Goal: Task Accomplishment & Management: Use online tool/utility

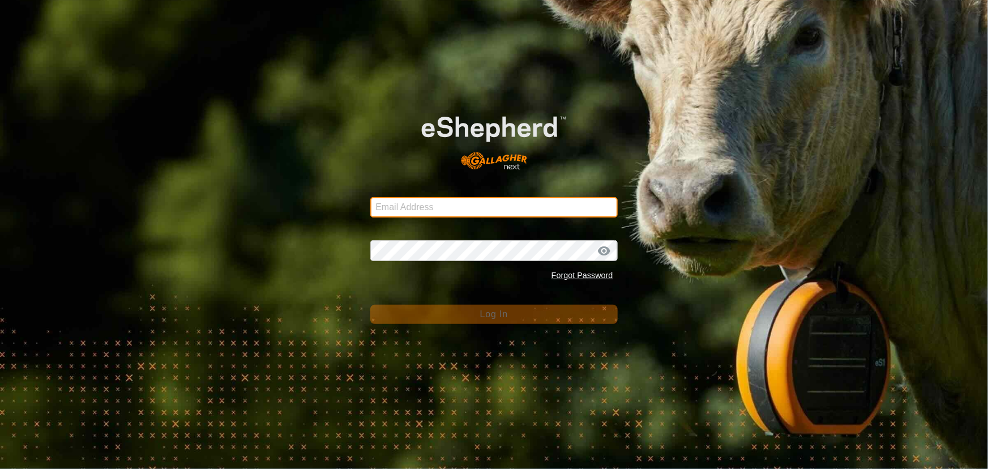
type input "[EMAIL_ADDRESS][DOMAIN_NAME]"
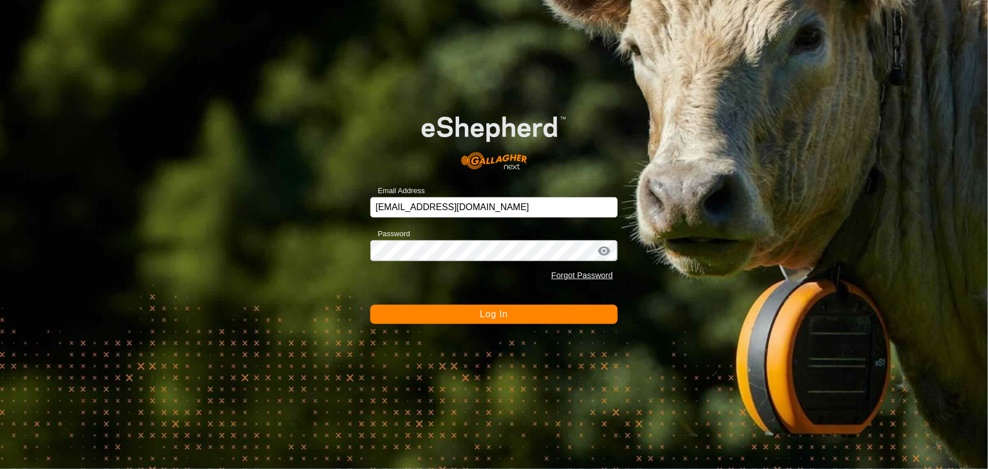
click at [556, 314] on button "Log In" at bounding box center [493, 314] width 247 height 19
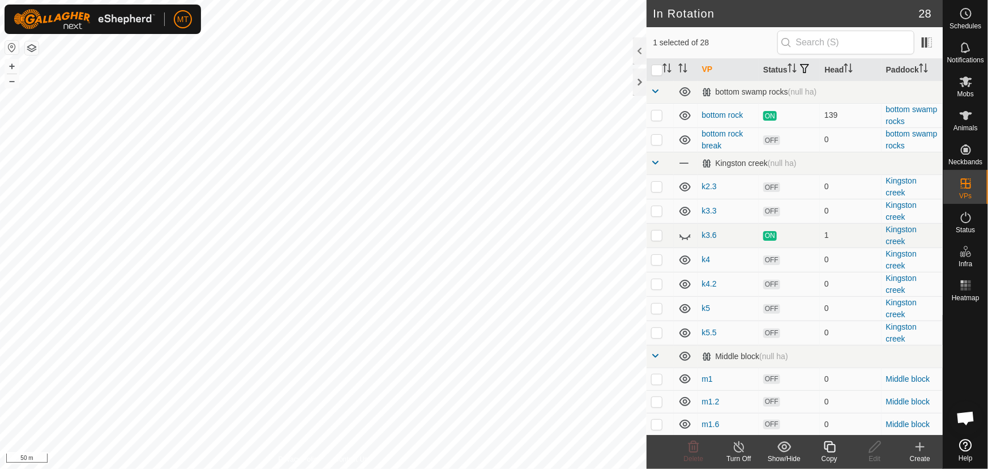
click at [829, 451] on icon at bounding box center [829, 446] width 11 height 11
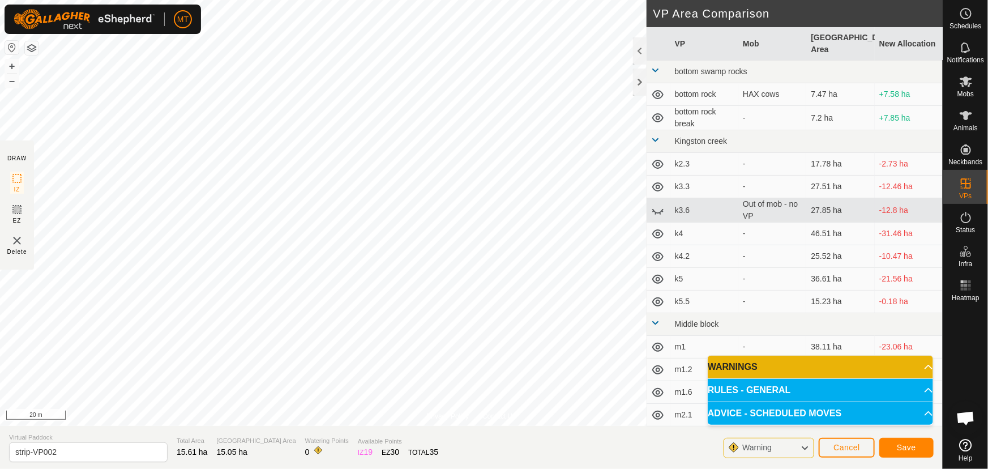
click at [236, 468] on html "MT Schedules Notifications Mobs Animals Neckbands VPs Status Infra Heatmap Help…" at bounding box center [494, 234] width 988 height 469
click at [190, 442] on div "Privacy Policy Contact Us Type: Inclusion Zone undefined Animal + – ⇧ i 20 m DR…" at bounding box center [471, 234] width 943 height 469
click at [346, 0] on html "MT Schedules Notifications Mobs Animals Neckbands VPs Status Infra Heatmap Help…" at bounding box center [494, 234] width 988 height 469
click at [250, 454] on div "Privacy Policy Contact Us Type: Inclusion Zone undefined Animal + – ⇧ i 20 m DR…" at bounding box center [471, 234] width 943 height 469
click at [432, 0] on html "MT Schedules Notifications Mobs Animals Neckbands VPs Status Infra Heatmap Help…" at bounding box center [494, 234] width 988 height 469
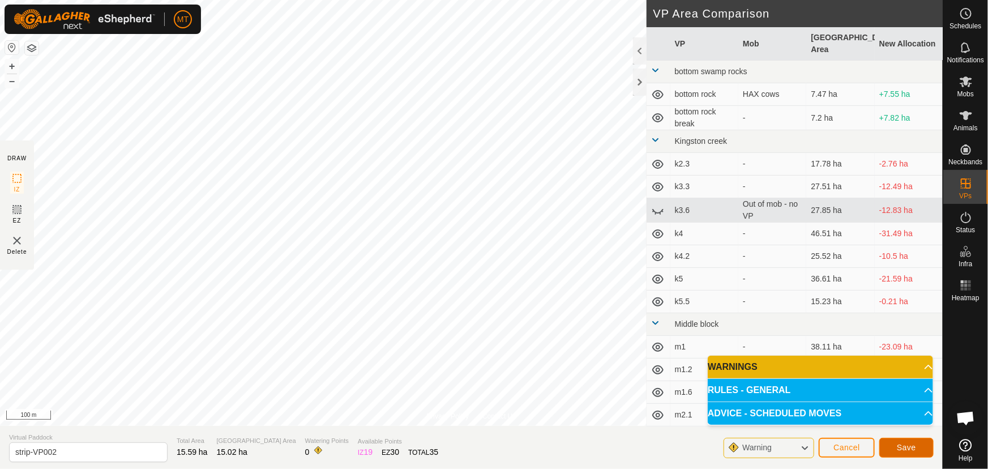
click at [915, 447] on span "Save" at bounding box center [906, 447] width 19 height 9
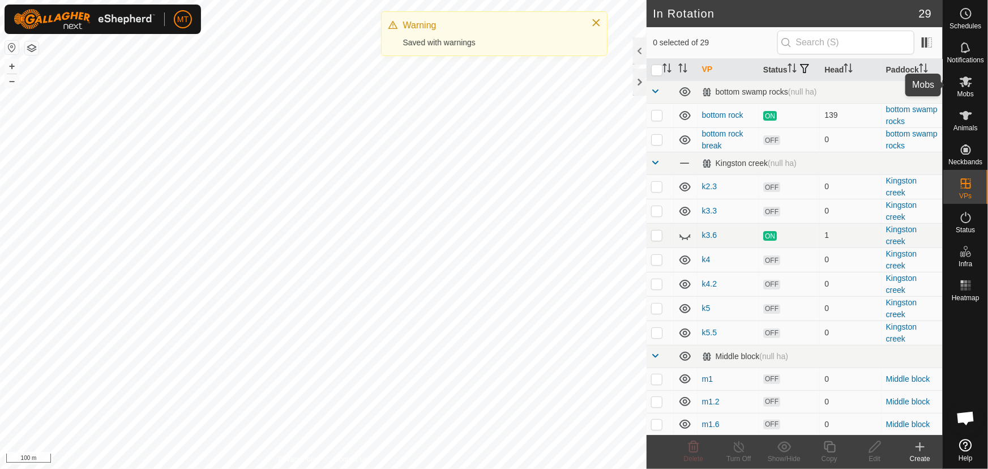
click at [962, 80] on icon at bounding box center [967, 82] width 14 height 14
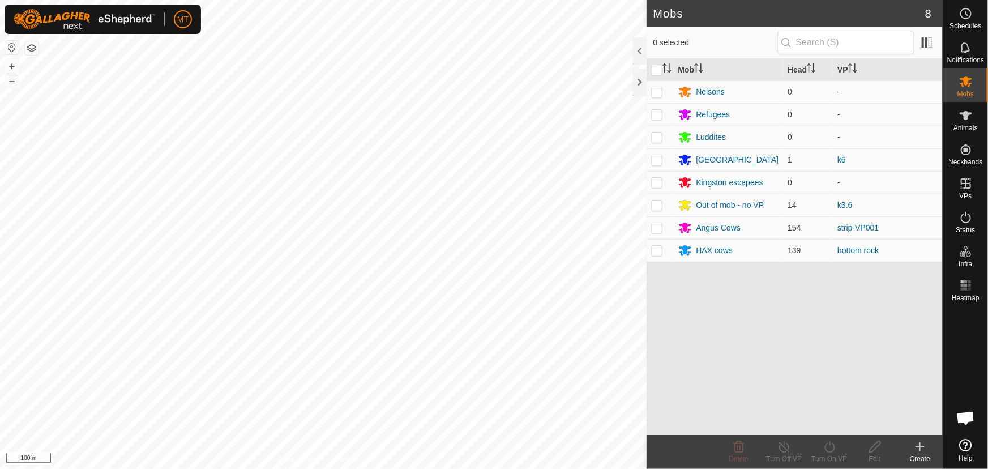
click at [657, 225] on p-checkbox at bounding box center [656, 227] width 11 height 9
checkbox input "true"
click at [836, 449] on icon at bounding box center [830, 447] width 14 height 14
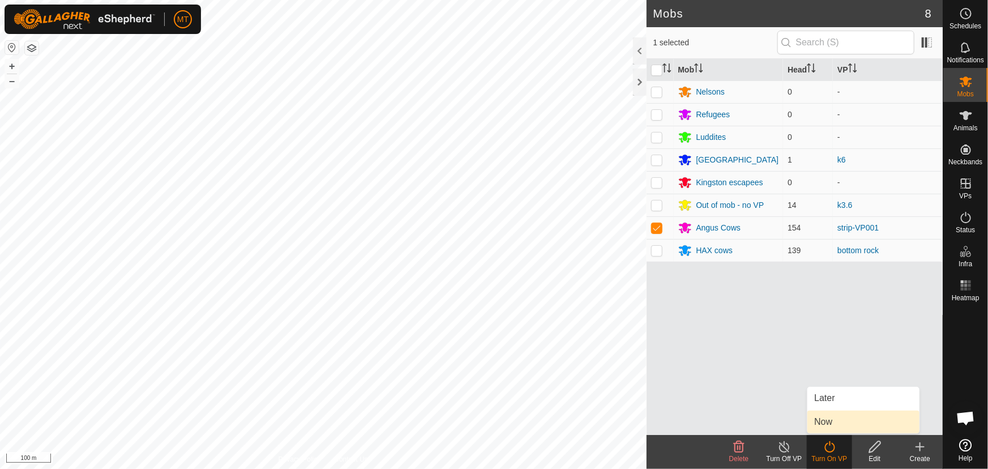
click at [830, 417] on link "Now" at bounding box center [864, 422] width 112 height 23
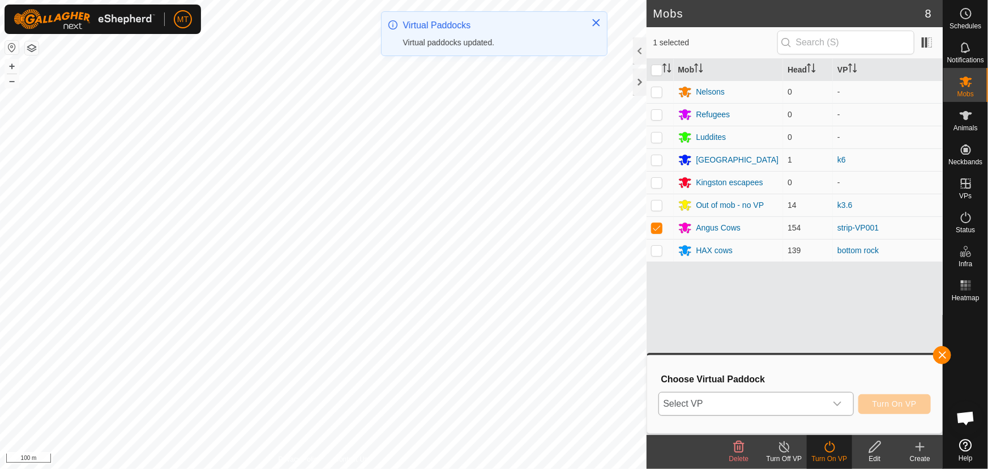
click at [777, 403] on span "Select VP" at bounding box center [742, 404] width 167 height 23
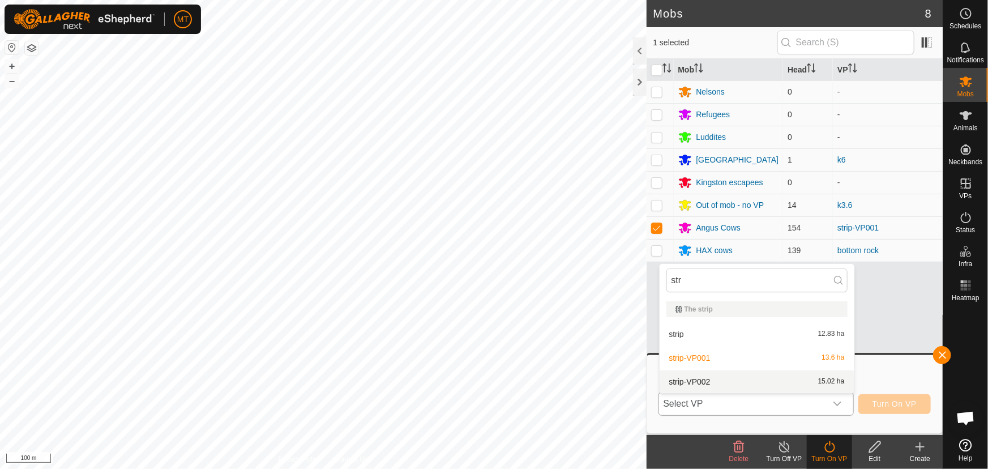
type input "str"
click at [714, 377] on li "strip-VP002 15.02 ha" at bounding box center [757, 381] width 195 height 23
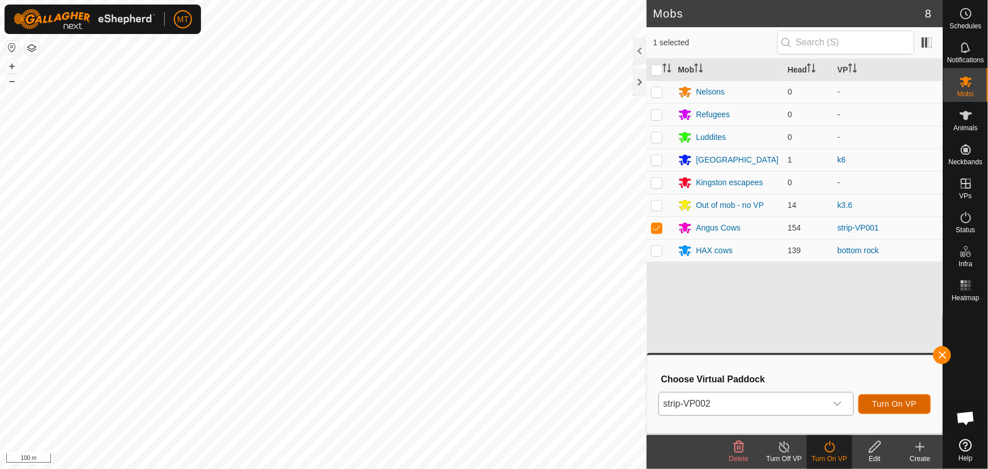
click at [900, 406] on span "Turn On VP" at bounding box center [895, 403] width 44 height 9
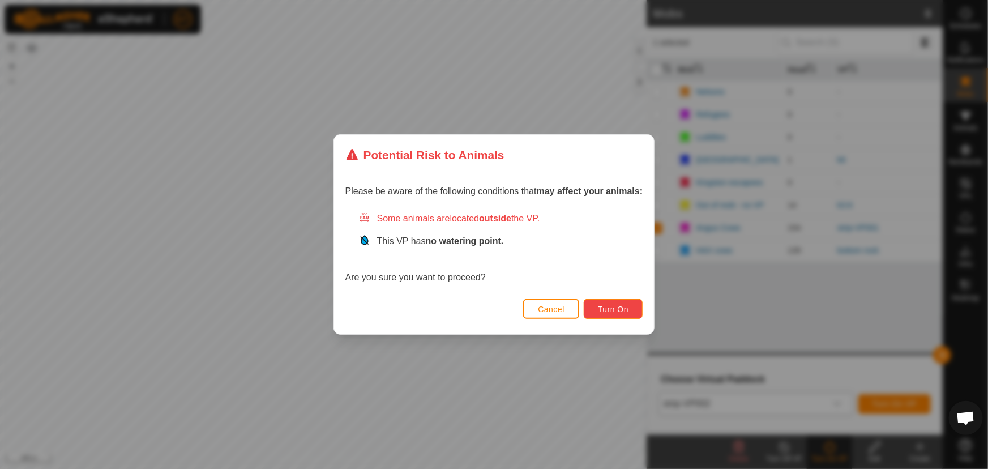
click at [611, 305] on span "Turn On" at bounding box center [613, 309] width 31 height 9
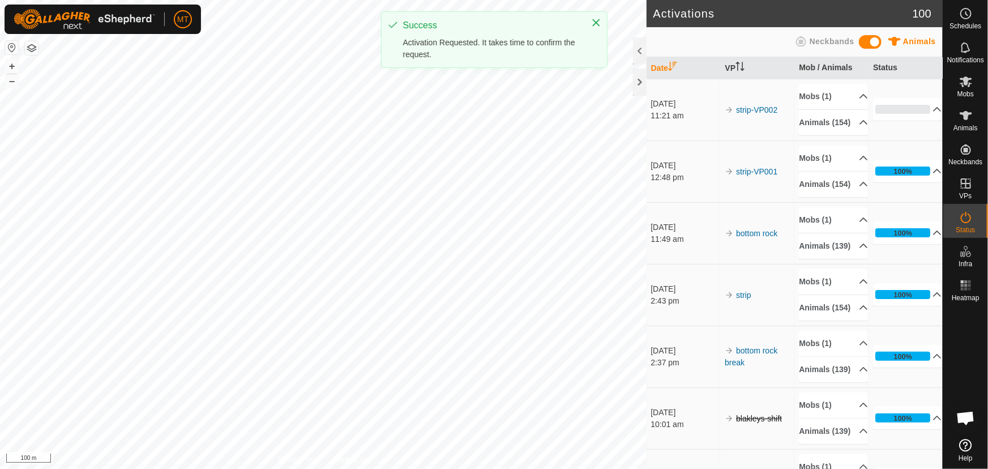
click at [522, 31] on div "MT Schedules Notifications Mobs Animals Neckbands VPs Status Infra Heatmap Help…" at bounding box center [494, 234] width 988 height 469
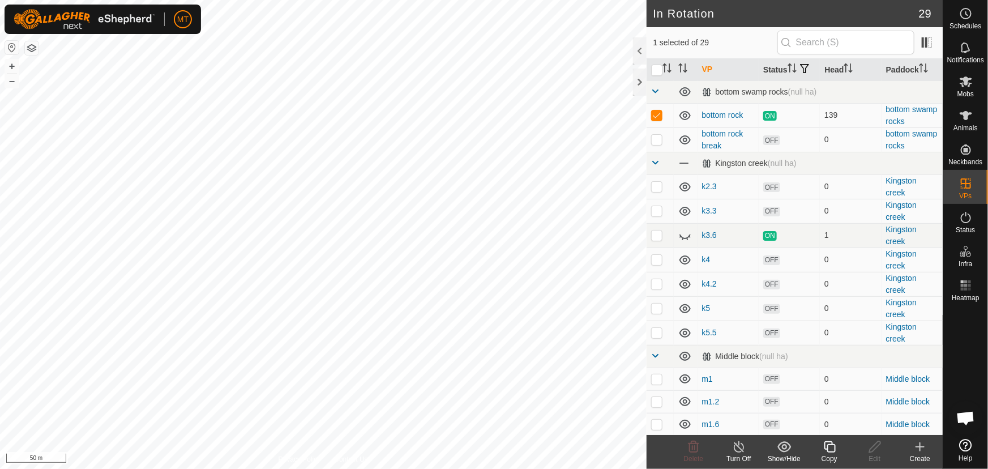
click at [828, 450] on icon at bounding box center [829, 446] width 11 height 11
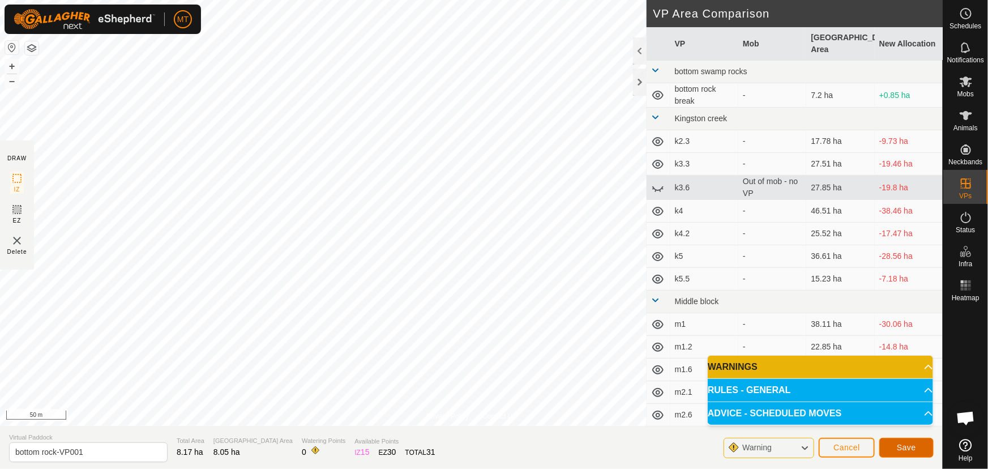
click at [902, 445] on span "Save" at bounding box center [906, 447] width 19 height 9
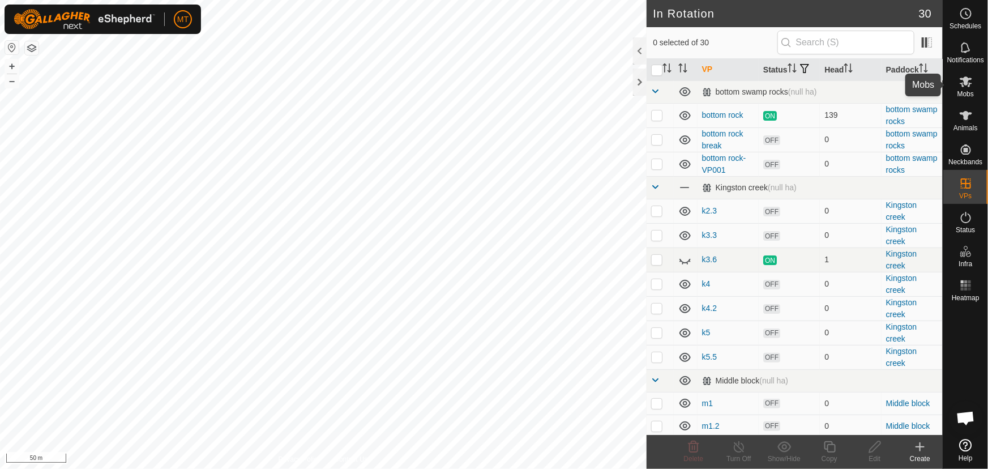
click at [968, 86] on icon at bounding box center [966, 81] width 12 height 11
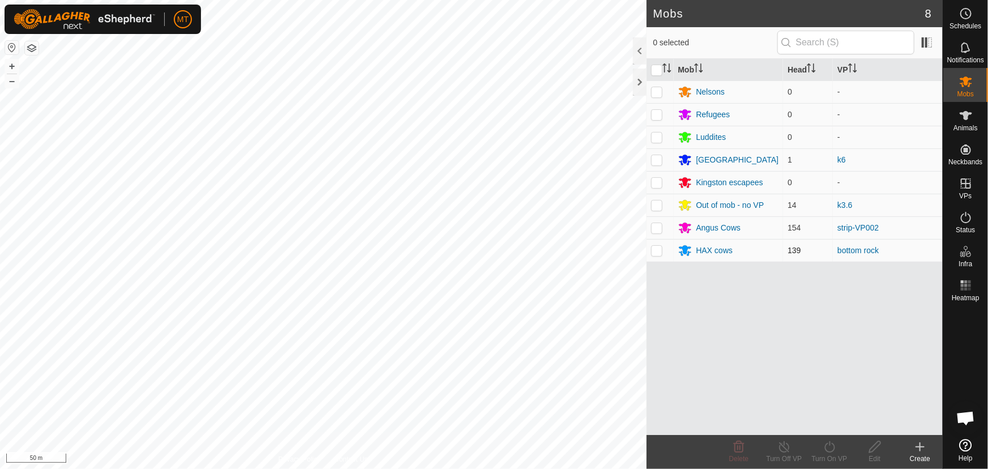
click at [659, 249] on p-checkbox at bounding box center [656, 250] width 11 height 9
checkbox input "true"
click at [830, 455] on div "Turn On VP" at bounding box center [829, 459] width 45 height 10
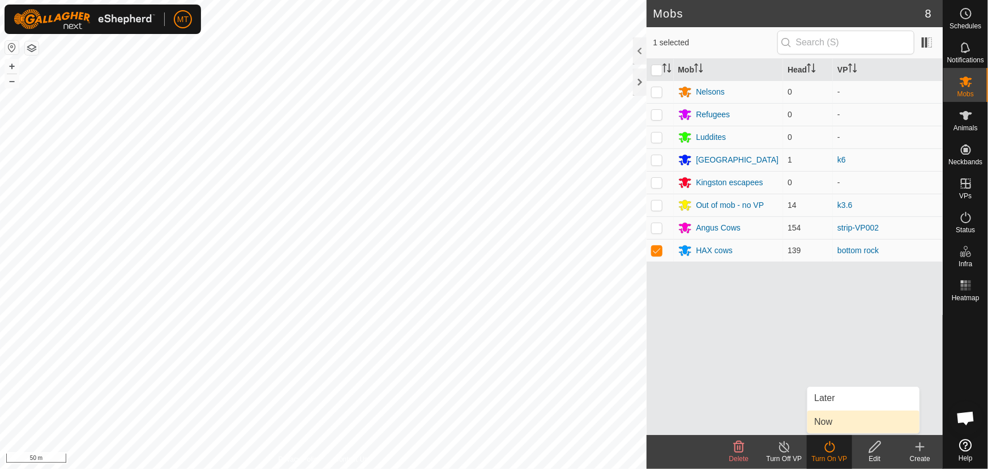
click at [833, 416] on link "Now" at bounding box center [864, 422] width 112 height 23
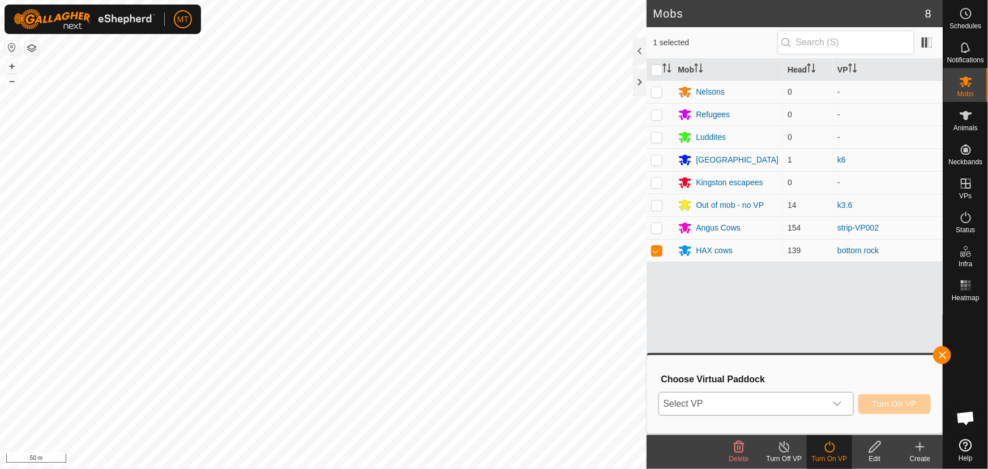
click at [773, 395] on span "Select VP" at bounding box center [742, 404] width 167 height 23
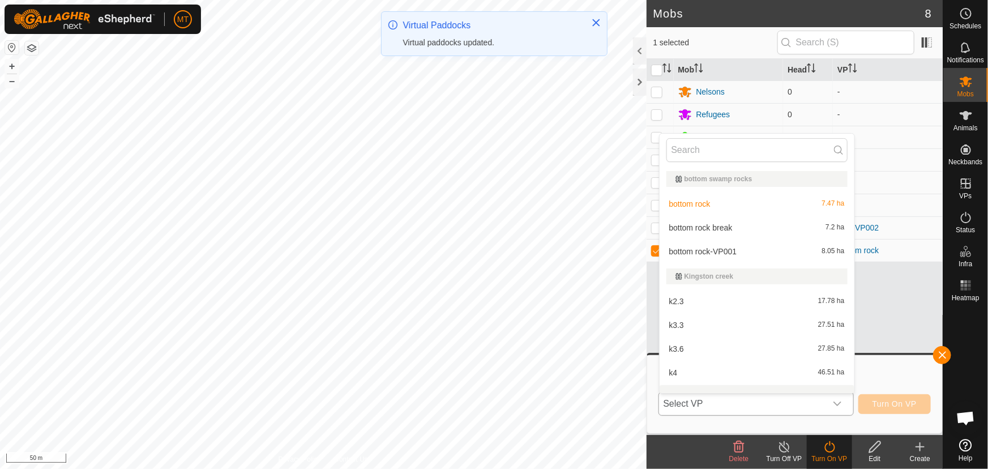
scroll to position [14, 0]
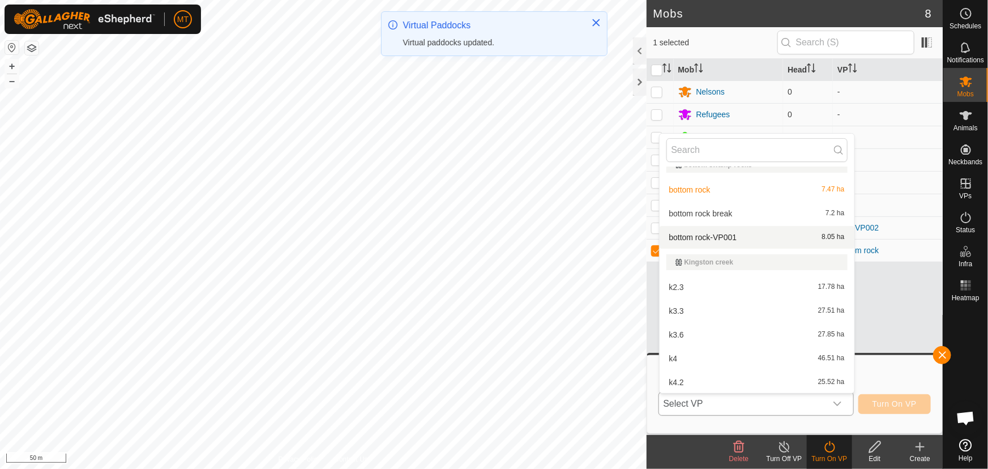
click at [734, 231] on li "bottom rock-VP001 8.05 ha" at bounding box center [757, 237] width 195 height 23
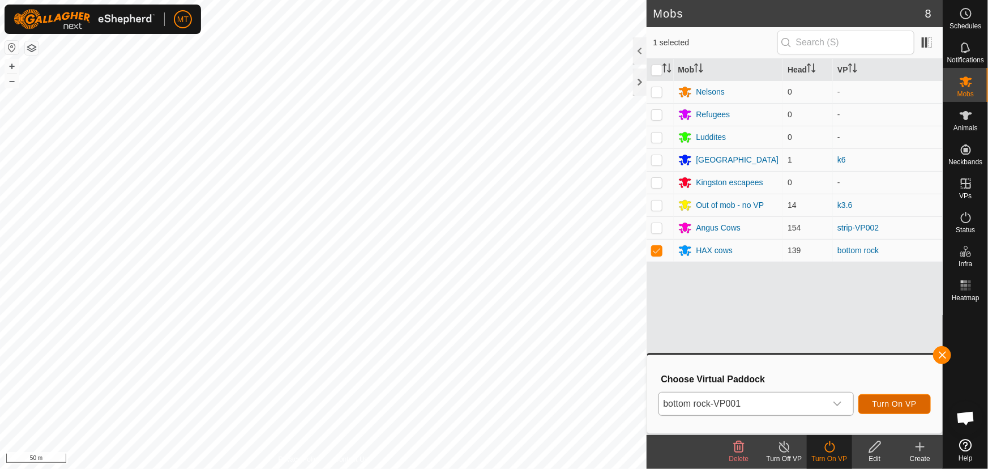
click at [903, 404] on span "Turn On VP" at bounding box center [895, 403] width 44 height 9
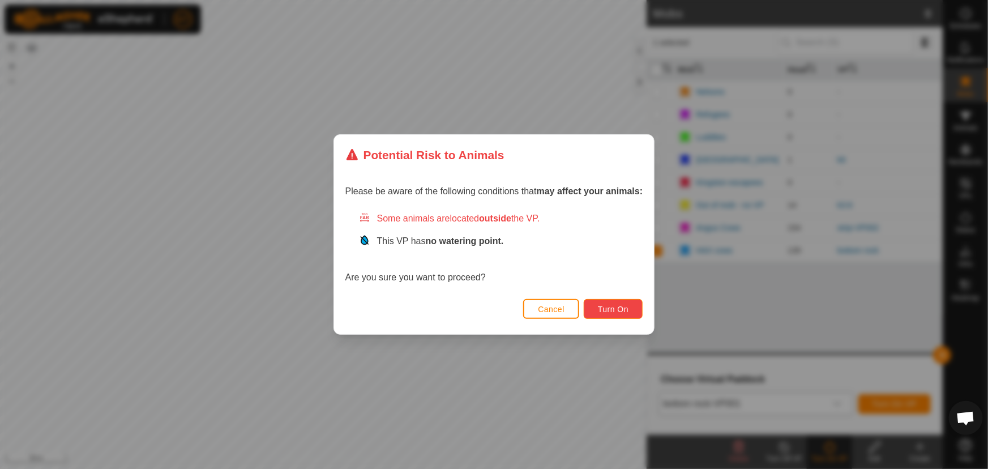
click at [612, 310] on span "Turn On" at bounding box center [613, 309] width 31 height 9
